Goal: Transaction & Acquisition: Purchase product/service

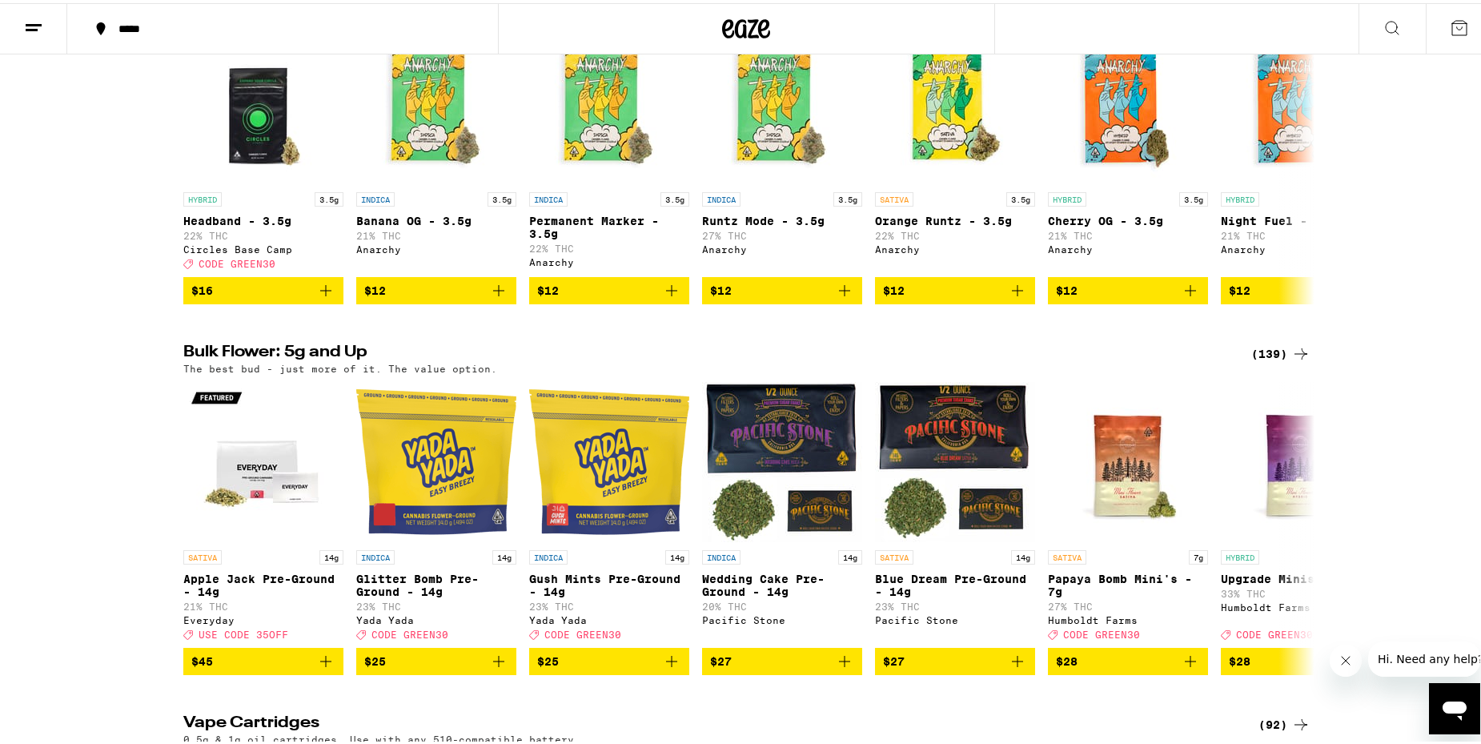
scroll to position [2081, 0]
